Goal: Transaction & Acquisition: Purchase product/service

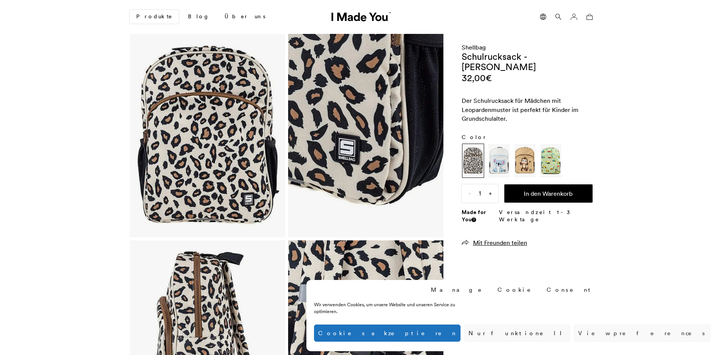
click at [202, 150] on img at bounding box center [207, 135] width 155 height 203
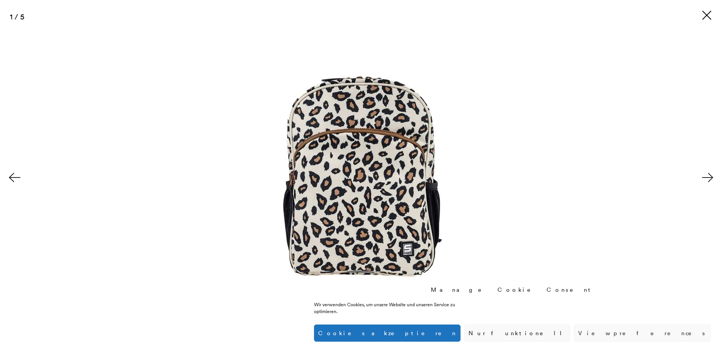
scroll to position [0, 466]
click at [704, 176] on button at bounding box center [709, 177] width 27 height 38
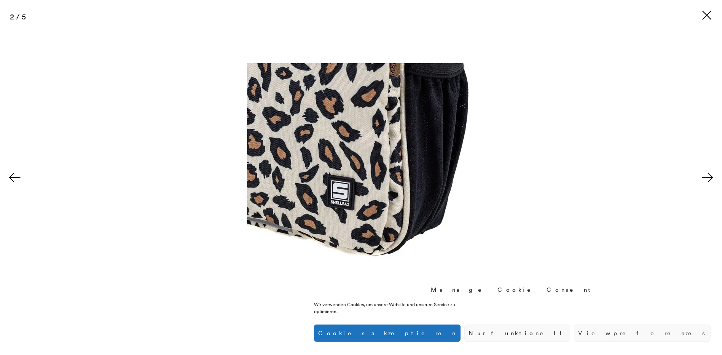
click at [704, 176] on button at bounding box center [709, 177] width 27 height 38
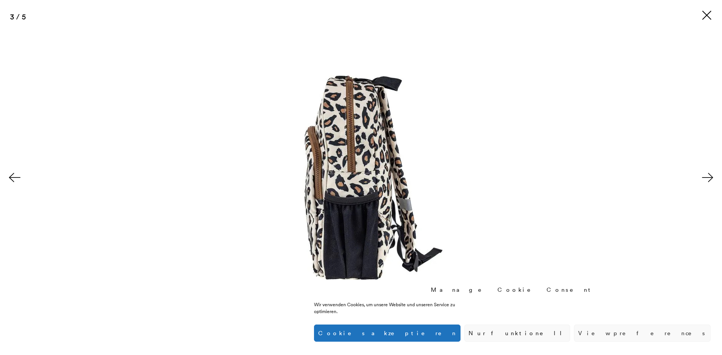
click at [704, 176] on button at bounding box center [709, 177] width 27 height 38
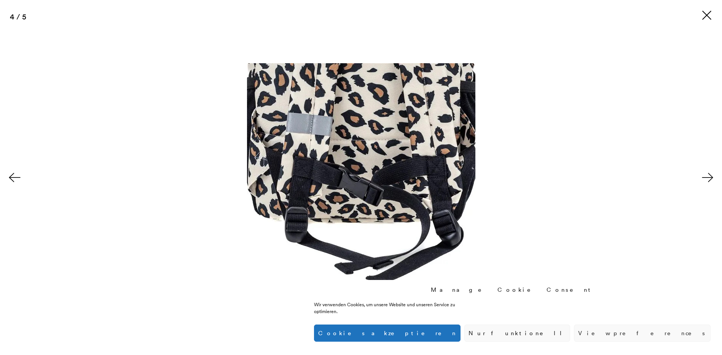
click at [704, 176] on button at bounding box center [709, 177] width 27 height 38
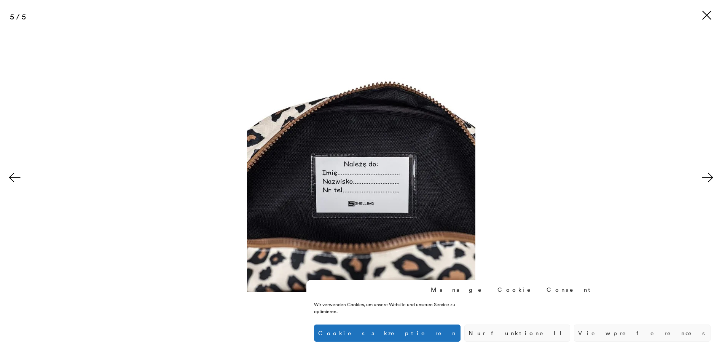
click at [704, 176] on button at bounding box center [709, 177] width 27 height 38
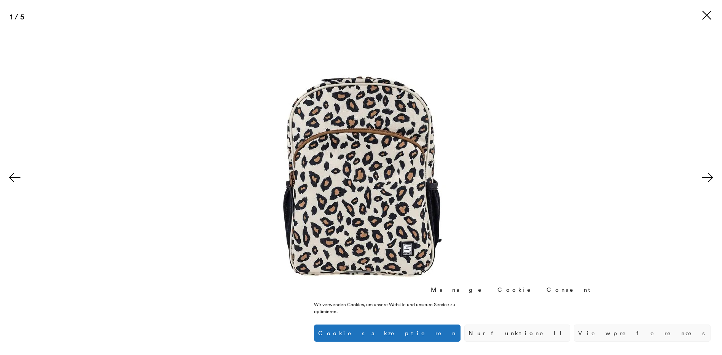
click at [704, 176] on button at bounding box center [709, 177] width 27 height 38
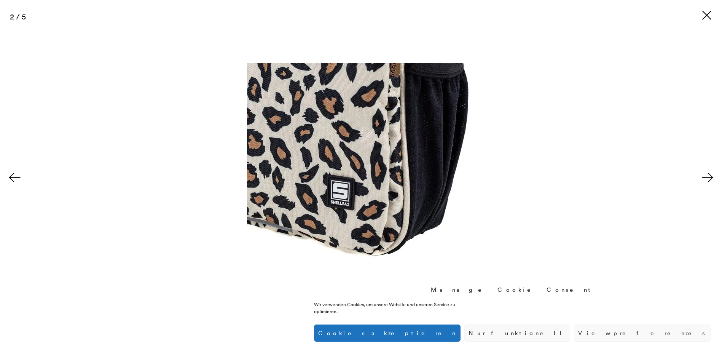
click at [704, 176] on button at bounding box center [709, 177] width 27 height 38
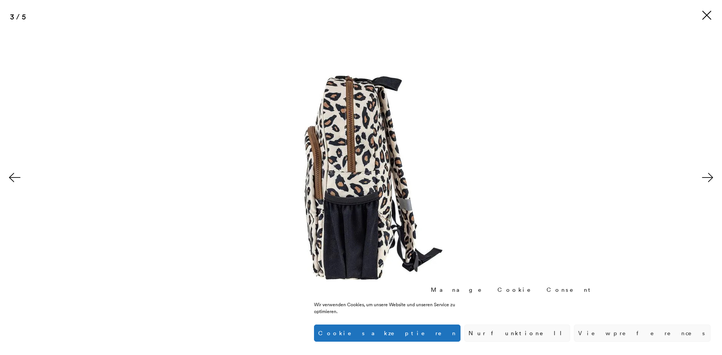
click at [704, 176] on button at bounding box center [709, 177] width 27 height 38
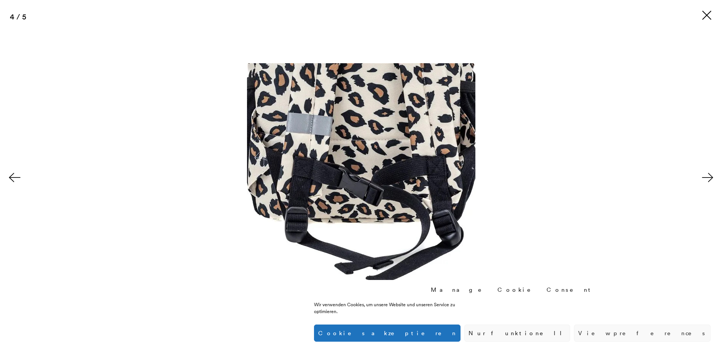
click at [704, 176] on button at bounding box center [709, 177] width 27 height 38
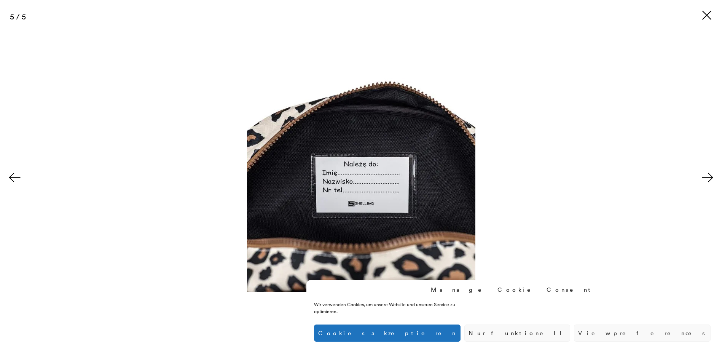
click at [704, 176] on button at bounding box center [709, 177] width 27 height 38
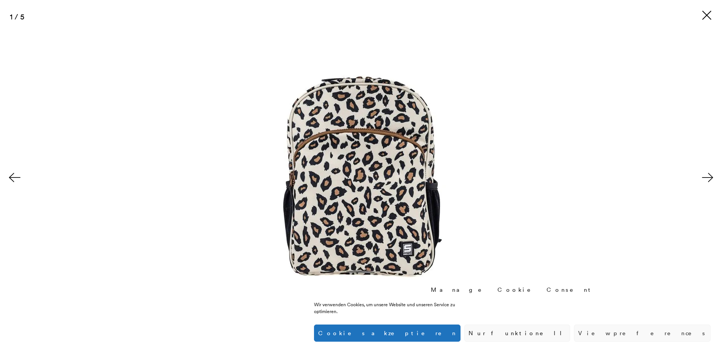
click at [704, 176] on button at bounding box center [709, 177] width 27 height 38
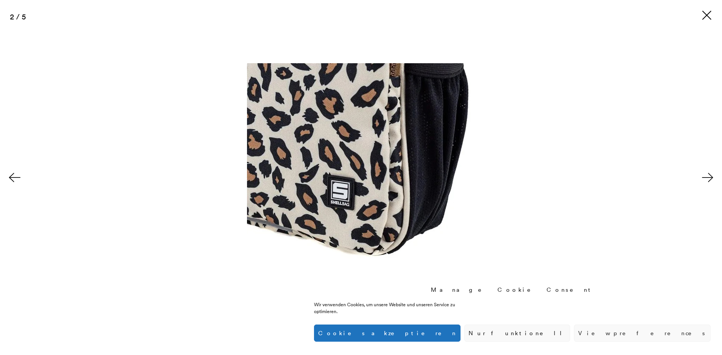
click at [704, 176] on button at bounding box center [709, 177] width 27 height 38
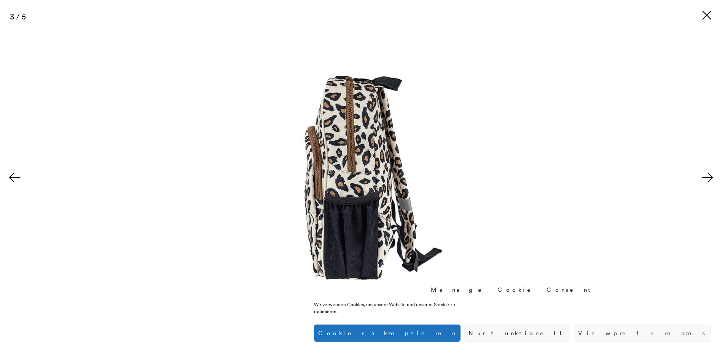
click at [704, 176] on button at bounding box center [709, 177] width 27 height 38
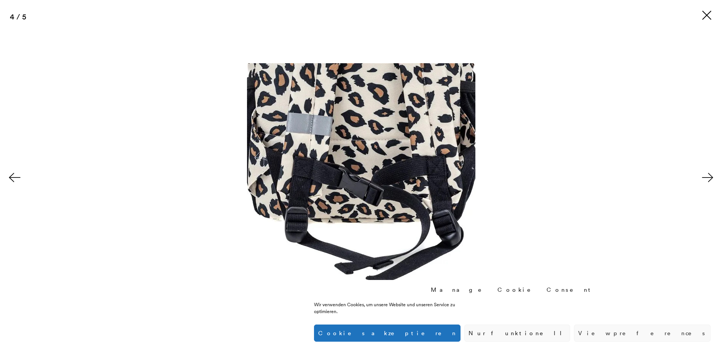
click at [704, 176] on button at bounding box center [709, 177] width 27 height 38
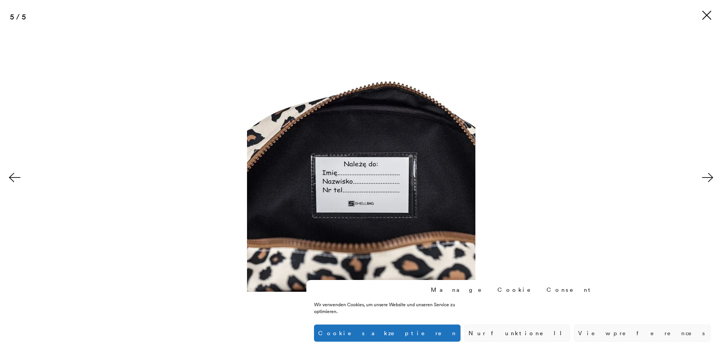
click at [570, 334] on button "Nur funktionell" at bounding box center [517, 332] width 106 height 17
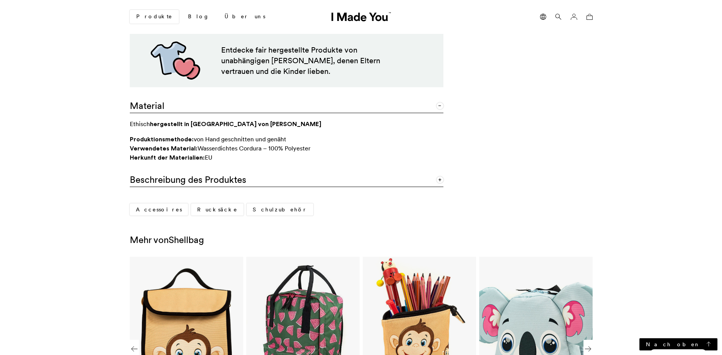
scroll to position [381, 0]
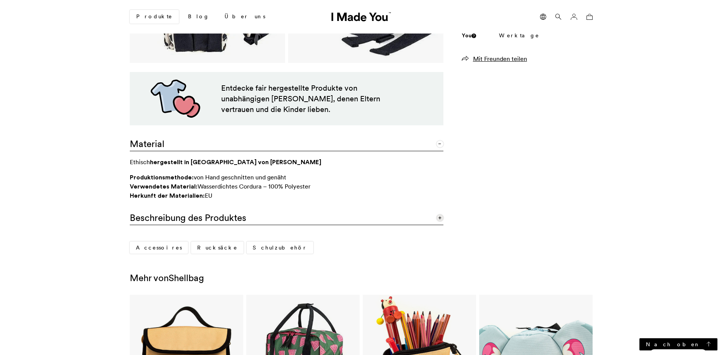
click at [442, 219] on span at bounding box center [440, 217] width 7 height 7
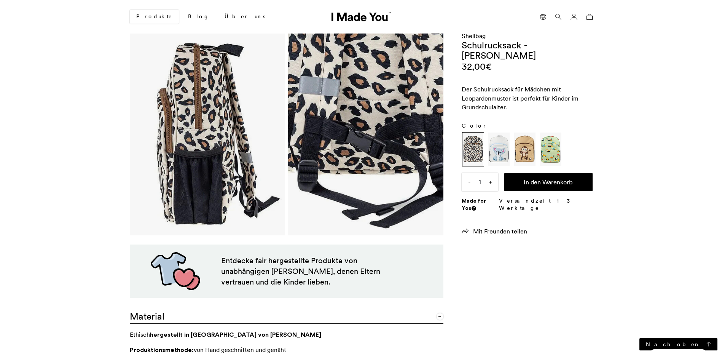
scroll to position [38, 0]
